Goal: Check status

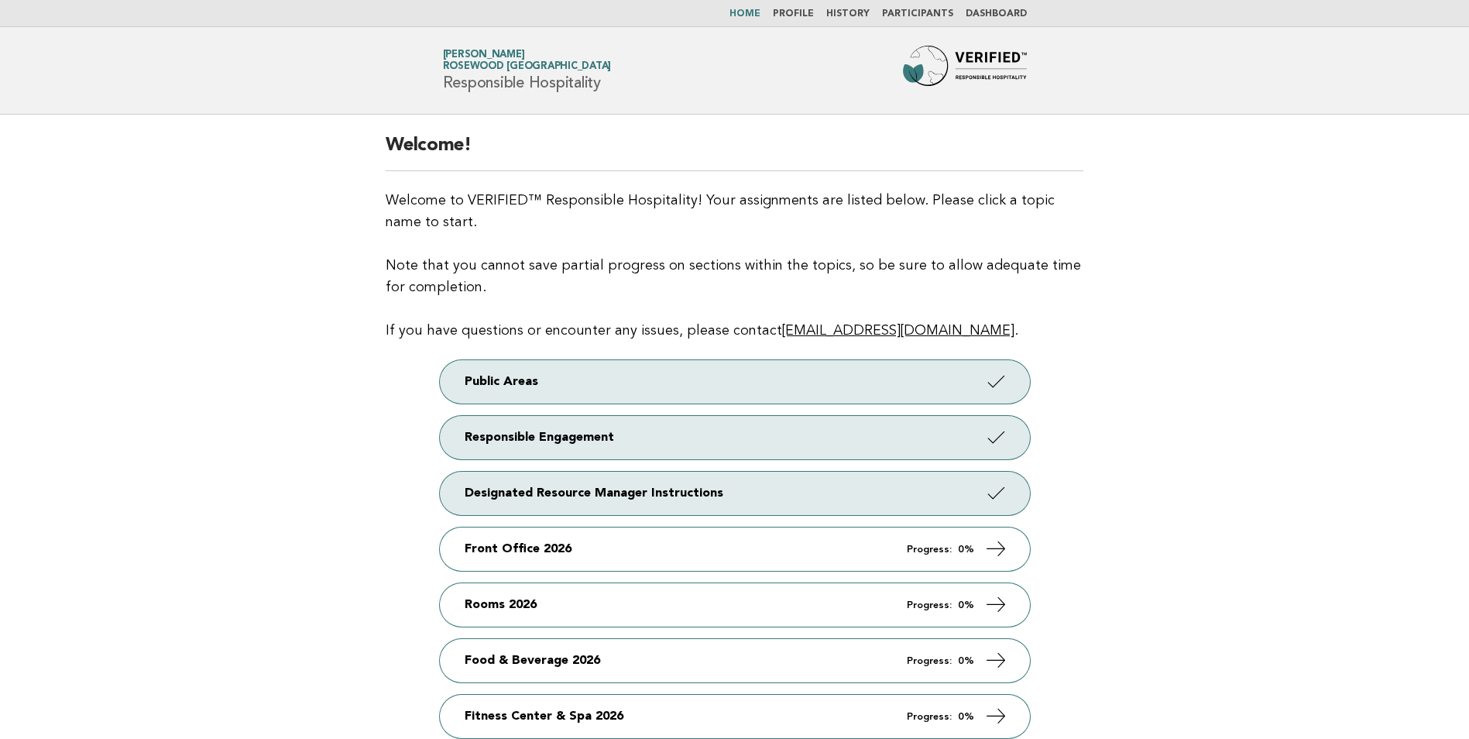
click at [992, 12] on link "Dashboard" at bounding box center [996, 13] width 61 height 9
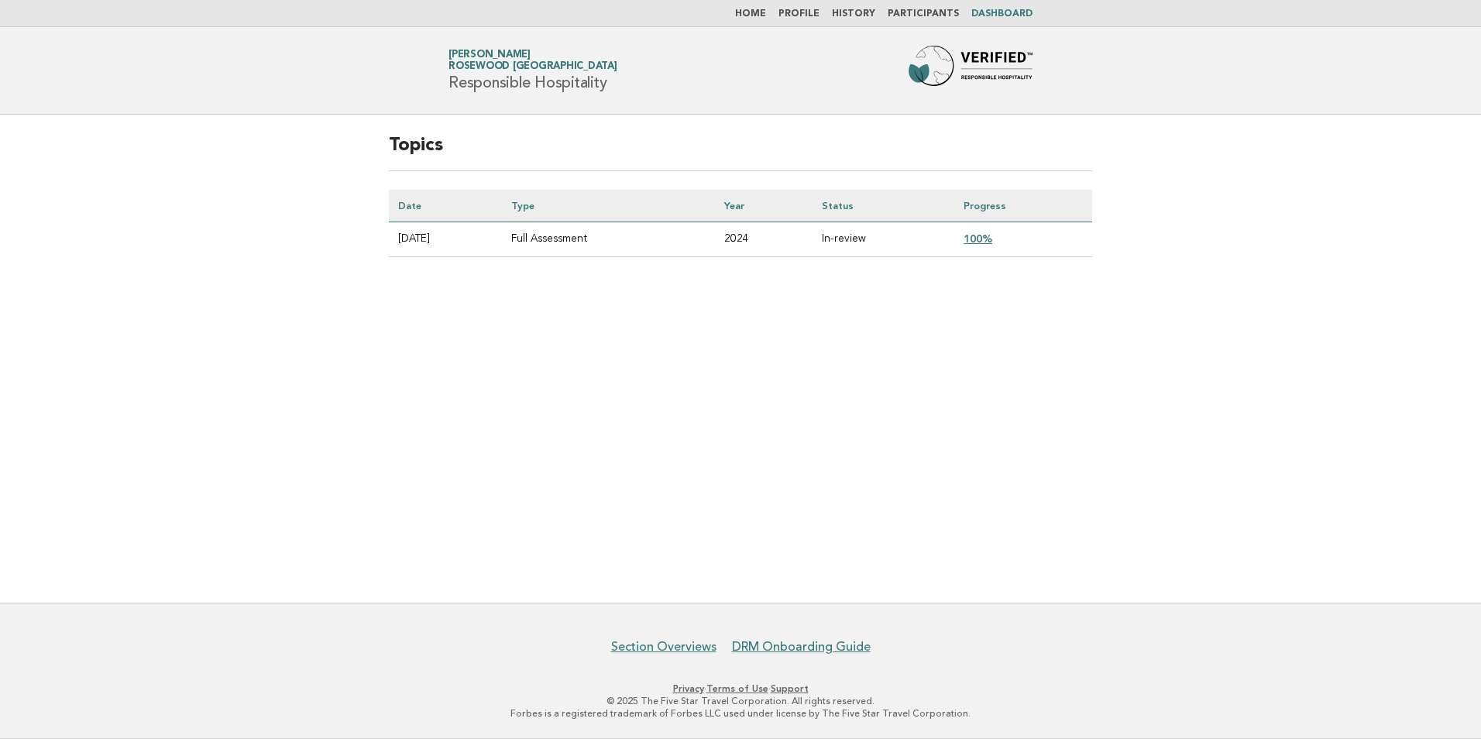
click at [983, 238] on link "100%" at bounding box center [977, 238] width 29 height 12
